Goal: Transaction & Acquisition: Subscribe to service/newsletter

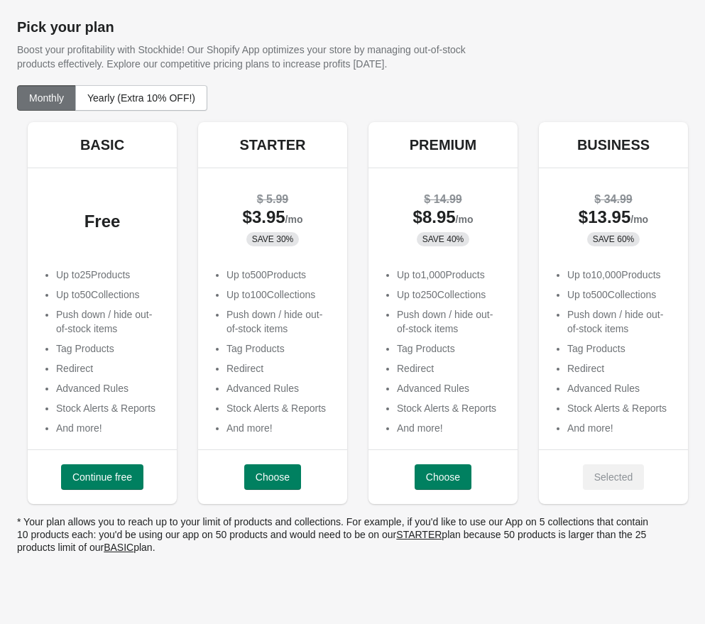
click at [68, 27] on h1 "Pick your plan" at bounding box center [352, 26] width 671 height 17
click at [331, 69] on p "Boost your profitability with Stockhide! Our Shopify App optimizes your store b…" at bounding box center [261, 57] width 488 height 28
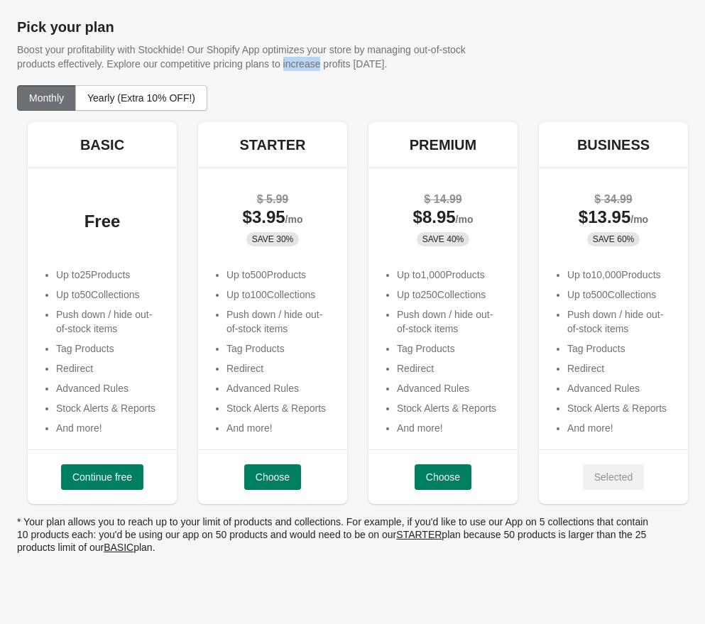
click at [332, 69] on p "Boost your profitability with Stockhide! Our Shopify App optimizes your store b…" at bounding box center [261, 57] width 488 height 28
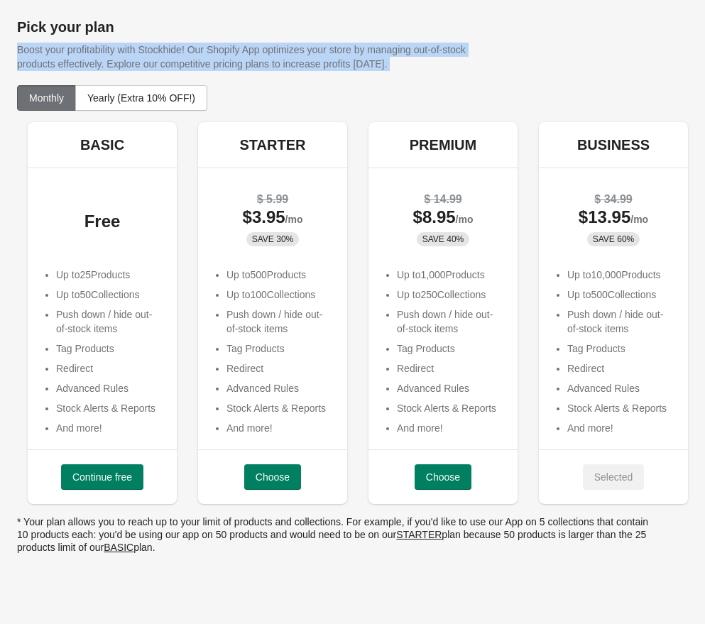
click at [332, 69] on p "Boost your profitability with Stockhide! Our Shopify App optimizes your store b…" at bounding box center [261, 57] width 488 height 28
